Goal: Information Seeking & Learning: Learn about a topic

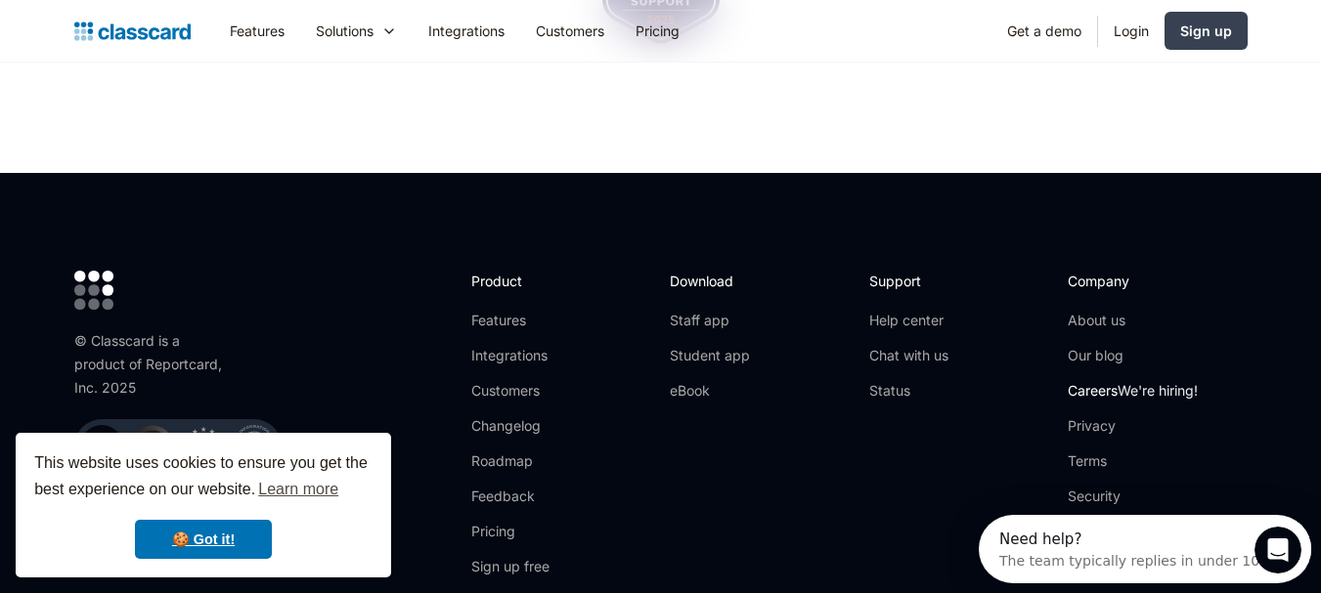
click at [1092, 381] on link "Careers We're hiring!" at bounding box center [1133, 391] width 130 height 20
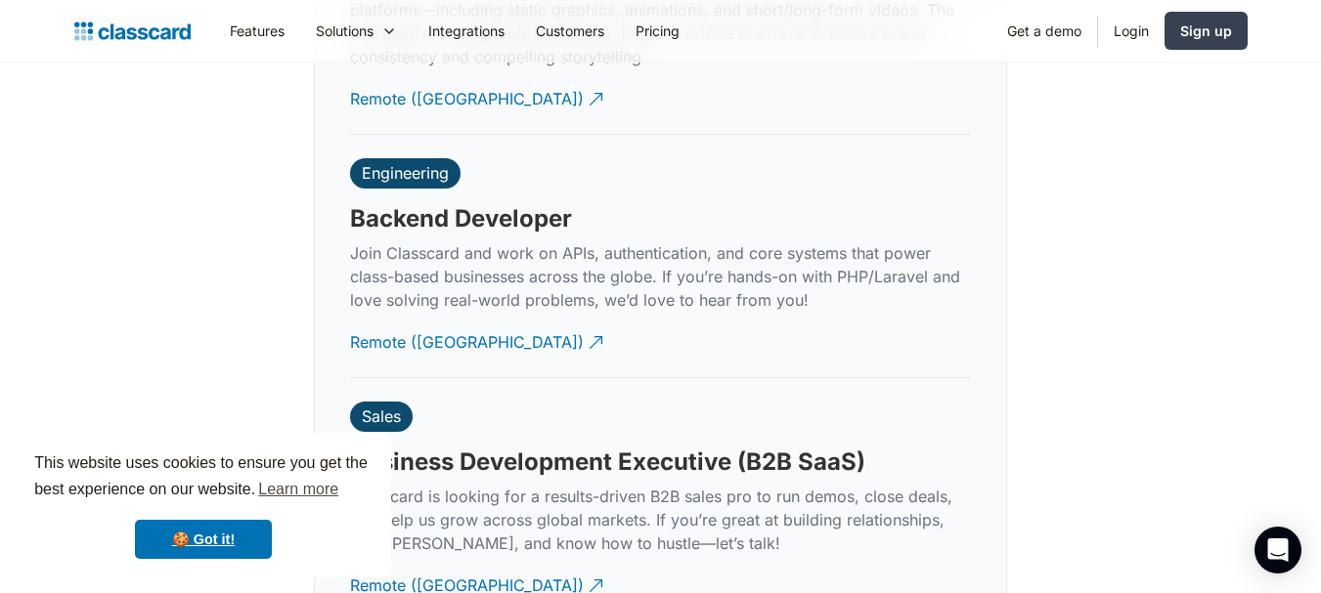
scroll to position [4432, 0]
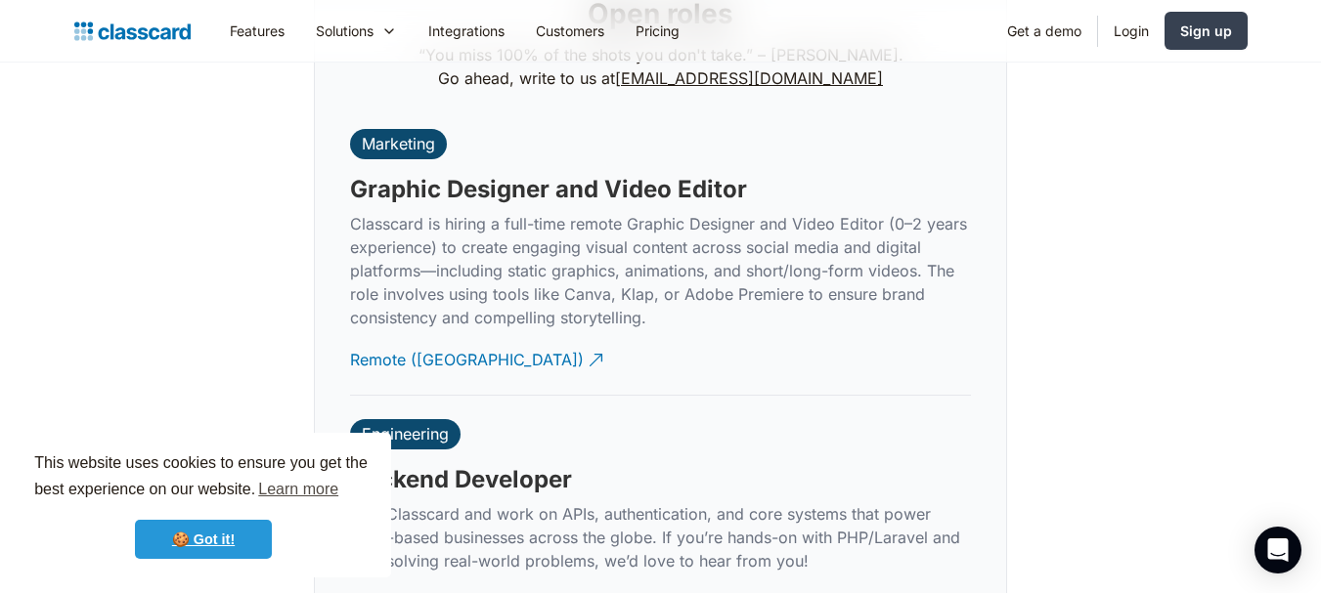
click at [232, 542] on link "🍪 Got it!" at bounding box center [203, 539] width 137 height 39
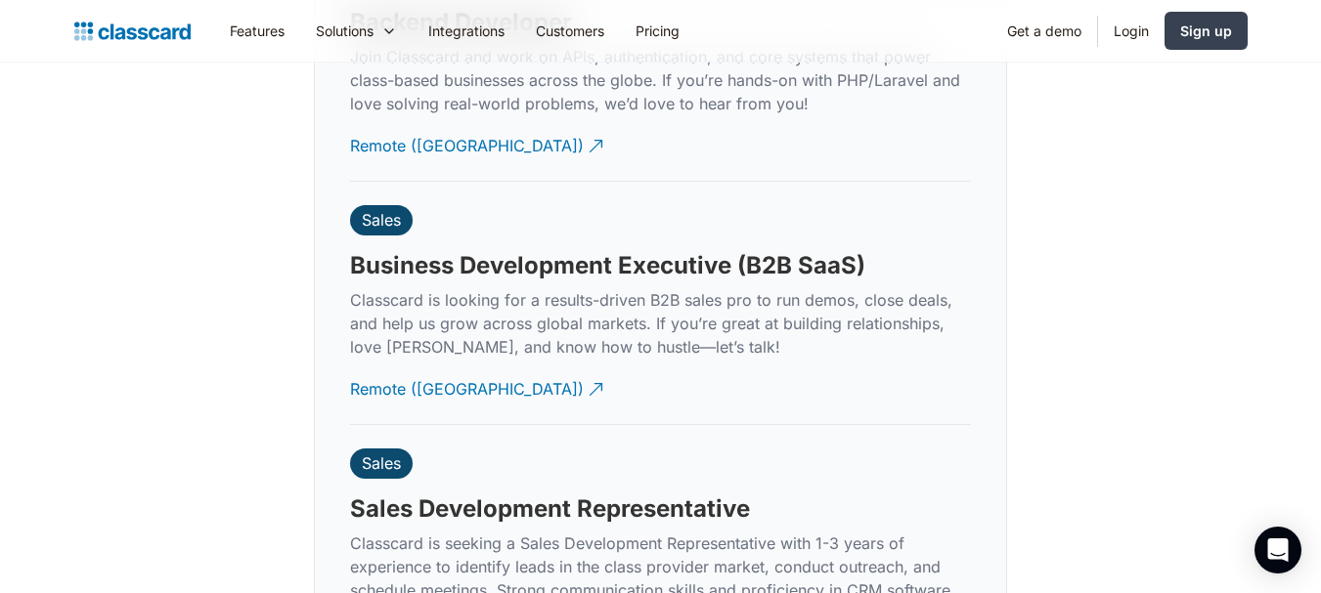
scroll to position [4954, 0]
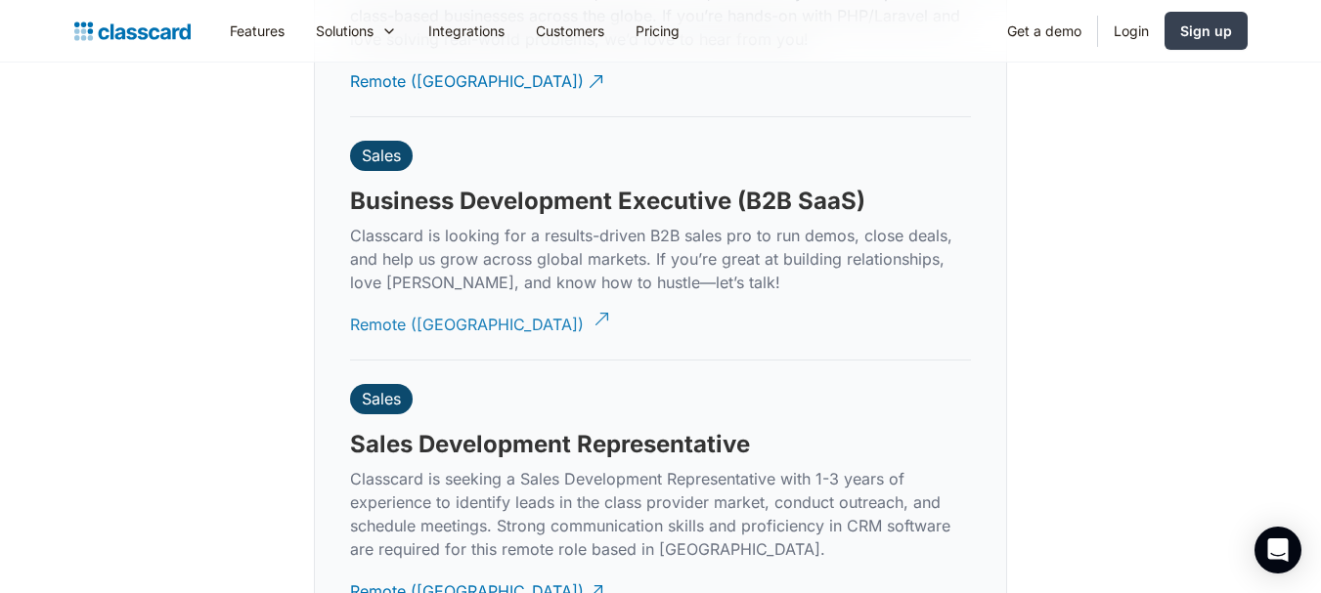
click at [414, 310] on div "Remote (India)" at bounding box center [467, 317] width 234 height 38
